Goal: Transaction & Acquisition: Purchase product/service

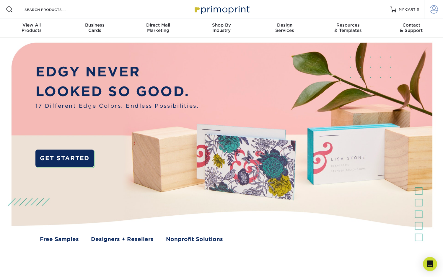
click at [432, 10] on span at bounding box center [433, 9] width 8 height 8
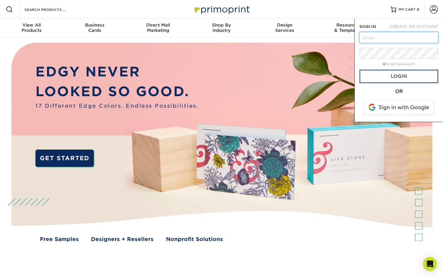
type input "https://www.primoprint.com/?gad_source=1&gad_campaignid=22166215861&gbraid=0AAA…"
click at [389, 37] on input "https://www.primoprint.com/?gad_source=1&gad_campaignid=22166215861&gbraid=0AAA…" at bounding box center [398, 37] width 79 height 11
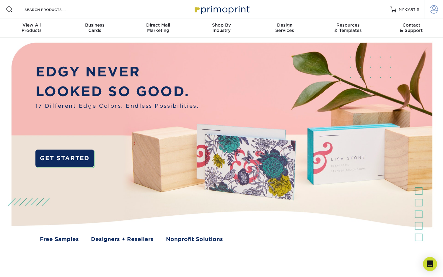
click at [435, 10] on span at bounding box center [433, 9] width 8 height 8
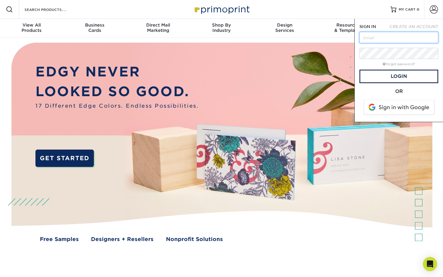
click at [415, 37] on input "text" at bounding box center [398, 37] width 79 height 11
type input "[EMAIL_ADDRESS][DOMAIN_NAME]"
click at [405, 76] on link "Login" at bounding box center [398, 77] width 79 height 14
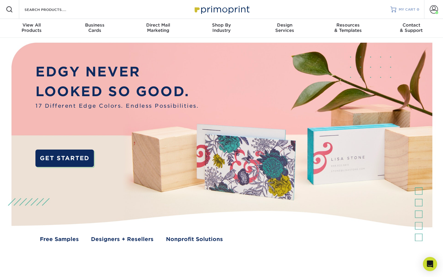
click at [411, 9] on span "MY CART" at bounding box center [406, 9] width 17 height 5
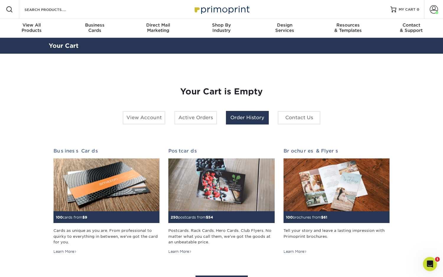
click at [253, 115] on link "Order History" at bounding box center [247, 118] width 43 height 14
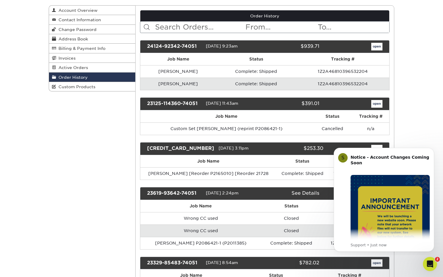
scroll to position [63, 0]
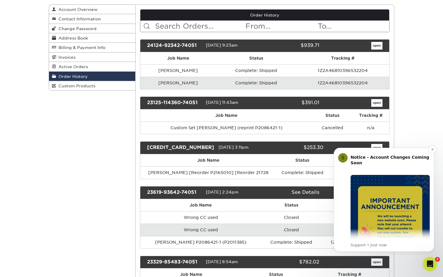
click at [343, 157] on div "S" at bounding box center [342, 157] width 9 height 9
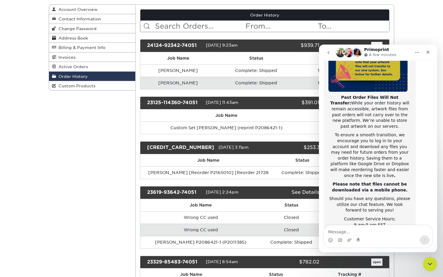
scroll to position [94, 0]
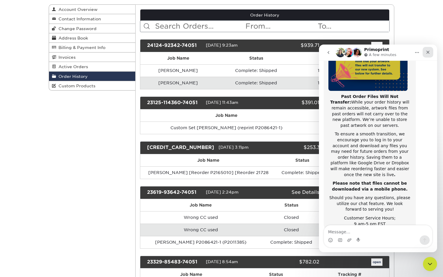
click at [428, 51] on icon "Close" at bounding box center [427, 52] width 5 height 5
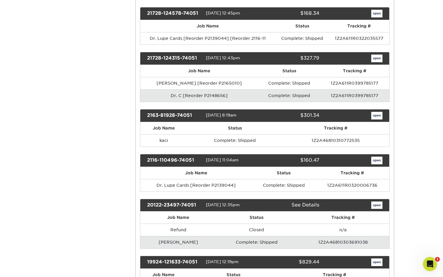
scroll to position [410, 0]
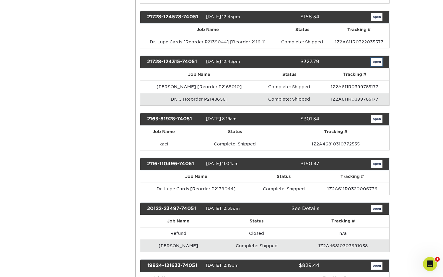
click at [377, 62] on link "open" at bounding box center [376, 62] width 11 height 8
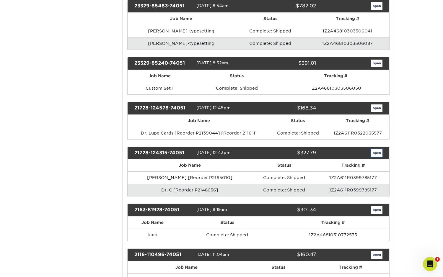
scroll to position [0, 0]
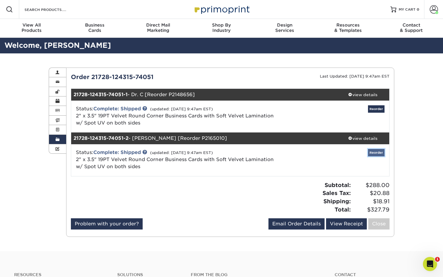
click at [373, 153] on link "Reorder" at bounding box center [376, 152] width 17 height 7
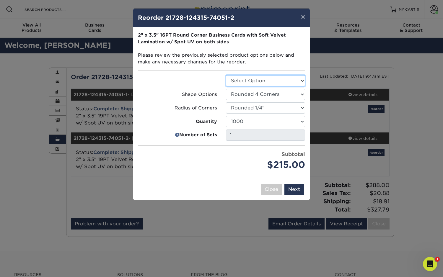
click at [301, 79] on select "Select Option Business Cards" at bounding box center [265, 80] width 79 height 11
select select "3b5148f1-0588-4f88-a218-97bcfdce65c1"
click at [226, 75] on select "Select Option Business Cards" at bounding box center [265, 80] width 79 height 11
click at [295, 189] on button "Next" at bounding box center [293, 189] width 19 height 11
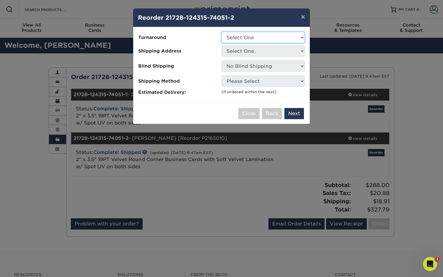
click at [299, 35] on select "Select One 2-4 Business Days" at bounding box center [262, 37] width 83 height 11
select select "912215f6-34e8-48a6-a6ba-c7729ee1a623"
click at [221, 32] on select "Select One 2-4 Business Days" at bounding box center [262, 37] width 83 height 11
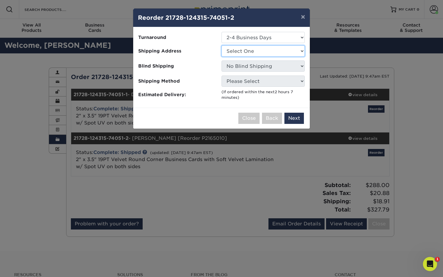
click at [293, 51] on select "Select One Main University University" at bounding box center [262, 50] width 83 height 11
select select "106033"
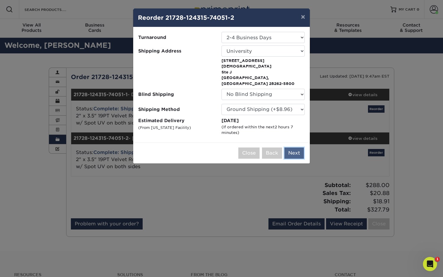
click at [294, 148] on button "Next" at bounding box center [293, 153] width 19 height 11
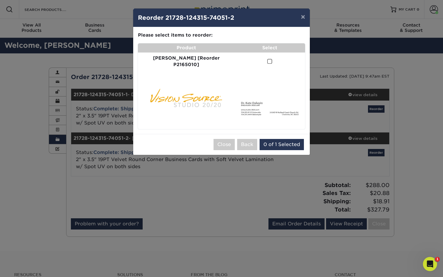
click at [267, 60] on span at bounding box center [269, 62] width 5 height 6
click at [0, 0] on input "checkbox" at bounding box center [0, 0] width 0 height 0
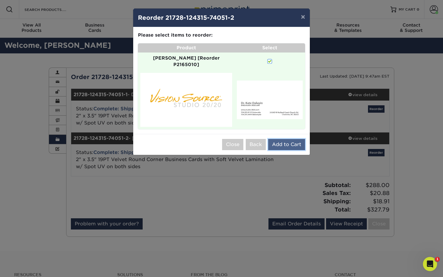
click at [295, 140] on button "Add to Cart" at bounding box center [286, 144] width 37 height 11
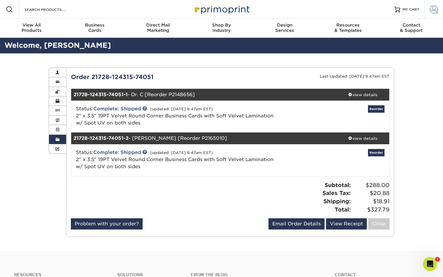
click at [430, 9] on span at bounding box center [433, 9] width 8 height 8
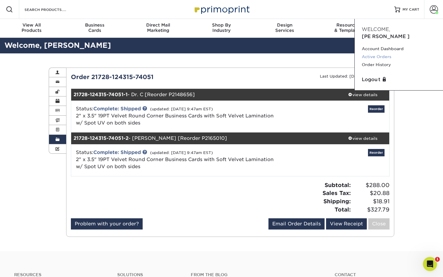
click at [383, 53] on link "Active Orders" at bounding box center [398, 57] width 74 height 8
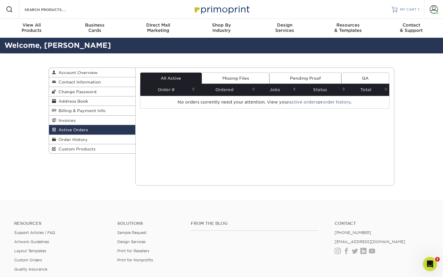
click at [402, 9] on span "MY CART" at bounding box center [407, 9] width 17 height 5
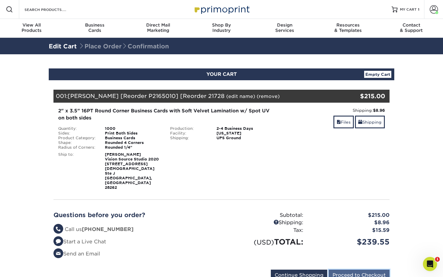
click at [374, 270] on input "Proceed to Checkout" at bounding box center [358, 275] width 61 height 11
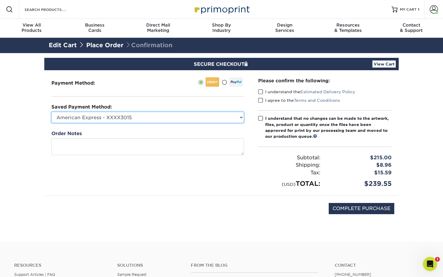
click at [234, 116] on select "American Express - XXXX3015 American Express - XXXX2035 American Express - XXXX…" at bounding box center [147, 117] width 192 height 11
select select "63186"
click at [51, 112] on select "American Express - XXXX3015 American Express - XXXX2035 American Express - XXXX…" at bounding box center [147, 117] width 192 height 11
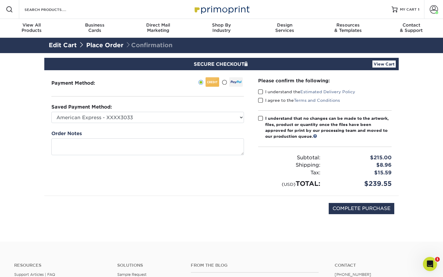
click at [260, 92] on span at bounding box center [260, 92] width 5 height 6
click at [0, 0] on input "I understand the Estimated Delivery Policy" at bounding box center [0, 0] width 0 height 0
click at [260, 99] on span at bounding box center [260, 101] width 5 height 6
click at [0, 0] on input "I agree to the Terms and Conditions" at bounding box center [0, 0] width 0 height 0
click at [258, 115] on div "Please confirm the following: I understand the Estimated Delivery Policy I agre…" at bounding box center [324, 132] width 133 height 111
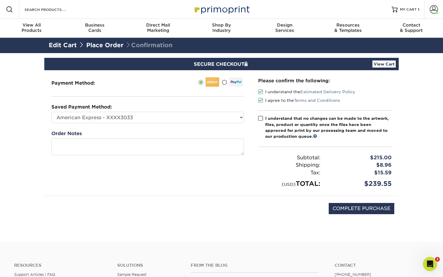
click at [260, 116] on span at bounding box center [260, 119] width 5 height 6
click at [0, 0] on input "I understand that no changes can be made to the artwork, files, product or quan…" at bounding box center [0, 0] width 0 height 0
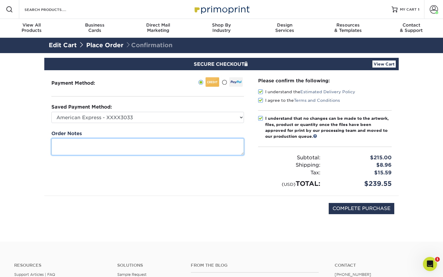
click at [96, 147] on textarea at bounding box center [147, 146] width 192 height 17
click at [96, 146] on textarea "Please remove the address from the business card and r" at bounding box center [147, 146] width 192 height 17
click at [96, 146] on textarea "Please remove thet address from the business card and relocation phone numbers …" at bounding box center [147, 146] width 192 height 17
click at [95, 150] on textarea "Please remove the address from the business card and relocation phone numbers a…" at bounding box center [147, 146] width 192 height 17
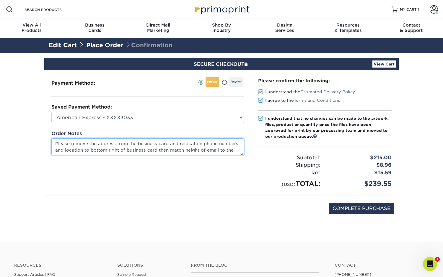
scroll to position [4, 0]
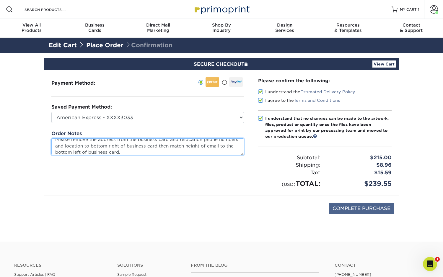
type textarea "Please remove the address from the business card and relocation phone numbers a…"
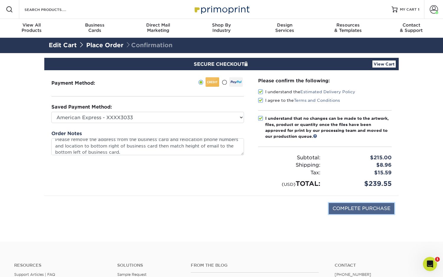
click at [367, 208] on input "COMPLETE PURCHASE" at bounding box center [360, 208] width 65 height 11
type input "PROCESSING, PLEASE WAIT..."
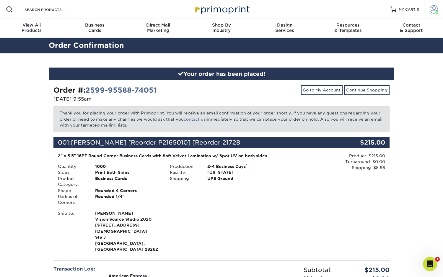
click at [430, 9] on span at bounding box center [433, 9] width 8 height 8
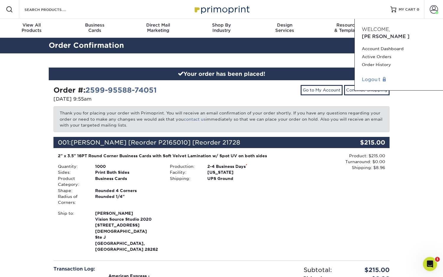
click at [372, 76] on link "Logout" at bounding box center [398, 79] width 74 height 7
